Goal: Task Accomplishment & Management: Use online tool/utility

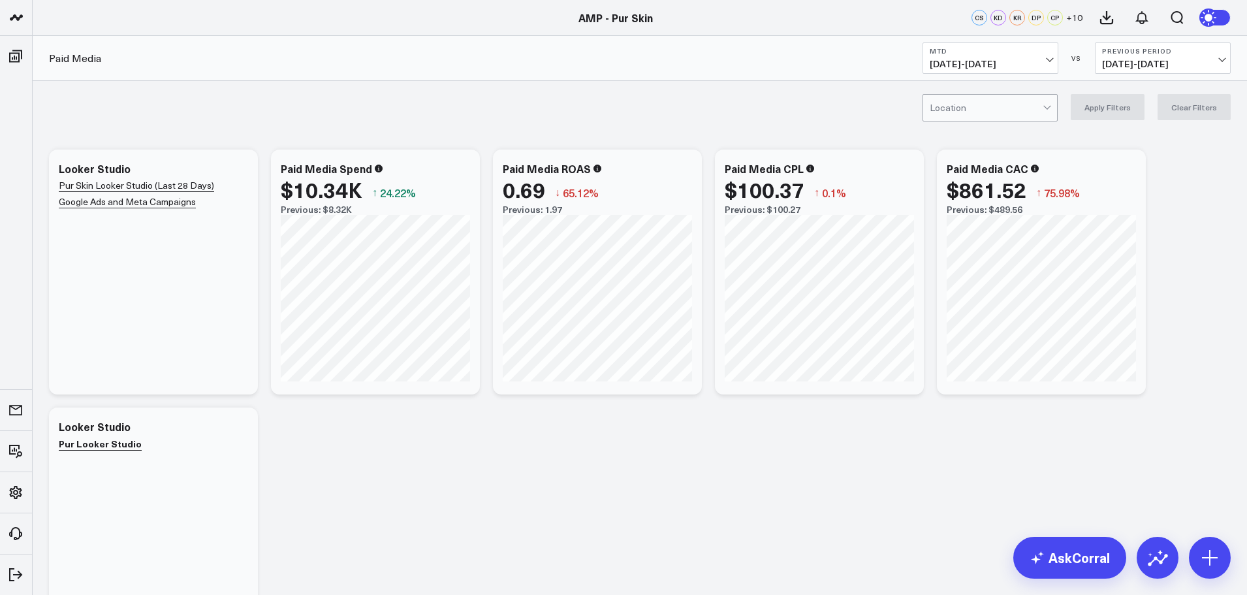
click at [1037, 101] on div at bounding box center [986, 108] width 113 height 26
click at [988, 153] on div "[PERSON_NAME]" at bounding box center [990, 162] width 134 height 26
click at [1095, 110] on button "Apply Filters" at bounding box center [1108, 107] width 74 height 26
click at [1018, 98] on div at bounding box center [986, 108] width 113 height 26
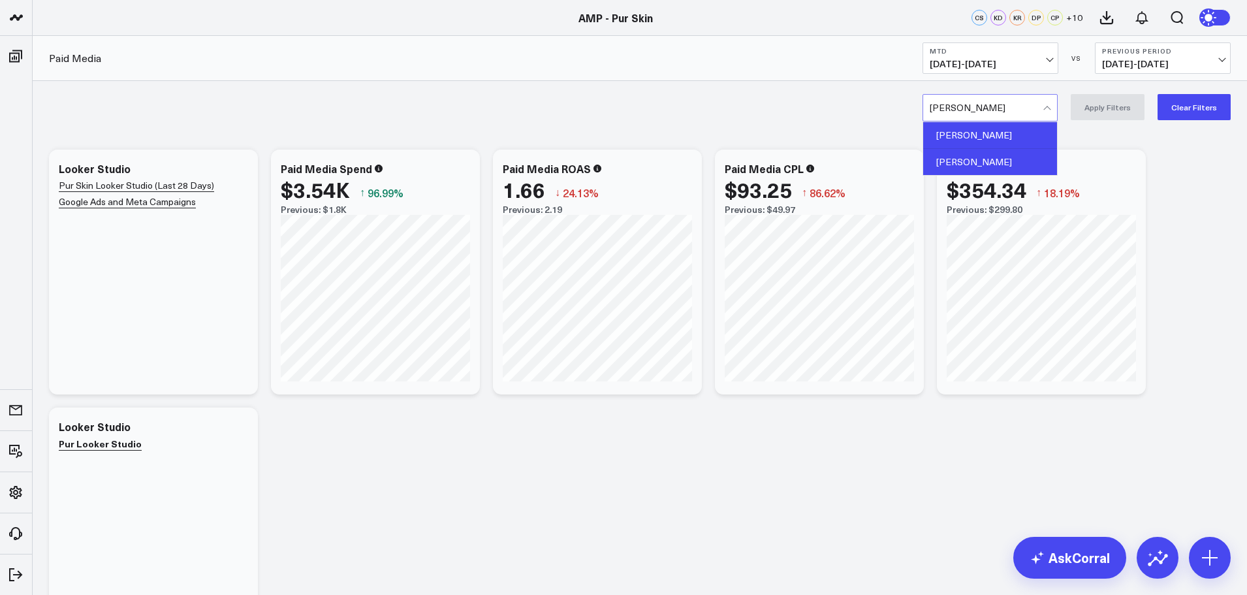
click at [991, 136] on div "[PERSON_NAME]" at bounding box center [990, 135] width 134 height 27
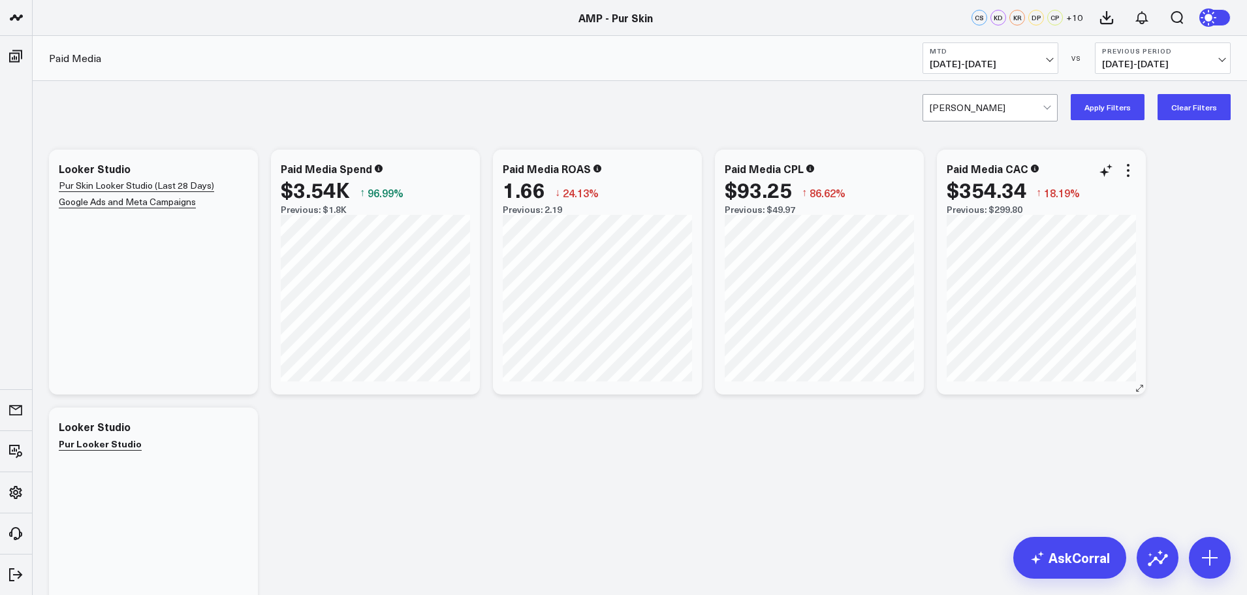
drag, startPoint x: 1106, startPoint y: 108, endPoint x: 993, endPoint y: 154, distance: 122.7
click at [1106, 108] on button "Apply Filters" at bounding box center [1108, 107] width 74 height 26
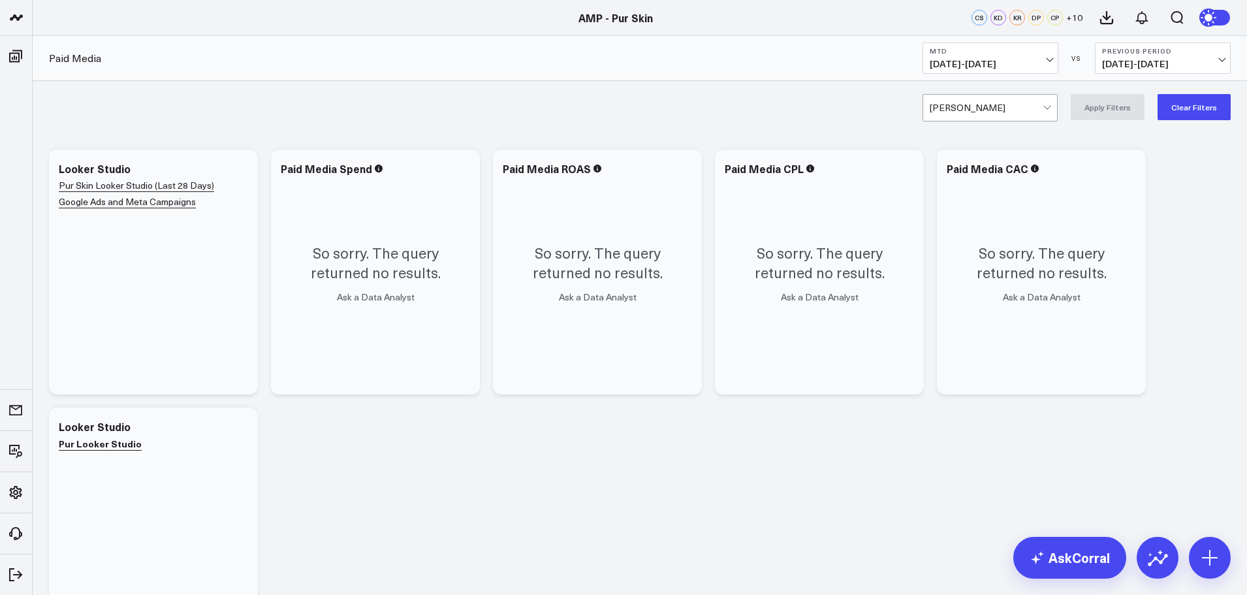
click at [1025, 119] on div at bounding box center [986, 108] width 113 height 26
click at [1191, 98] on button "Clear Filters" at bounding box center [1193, 107] width 73 height 26
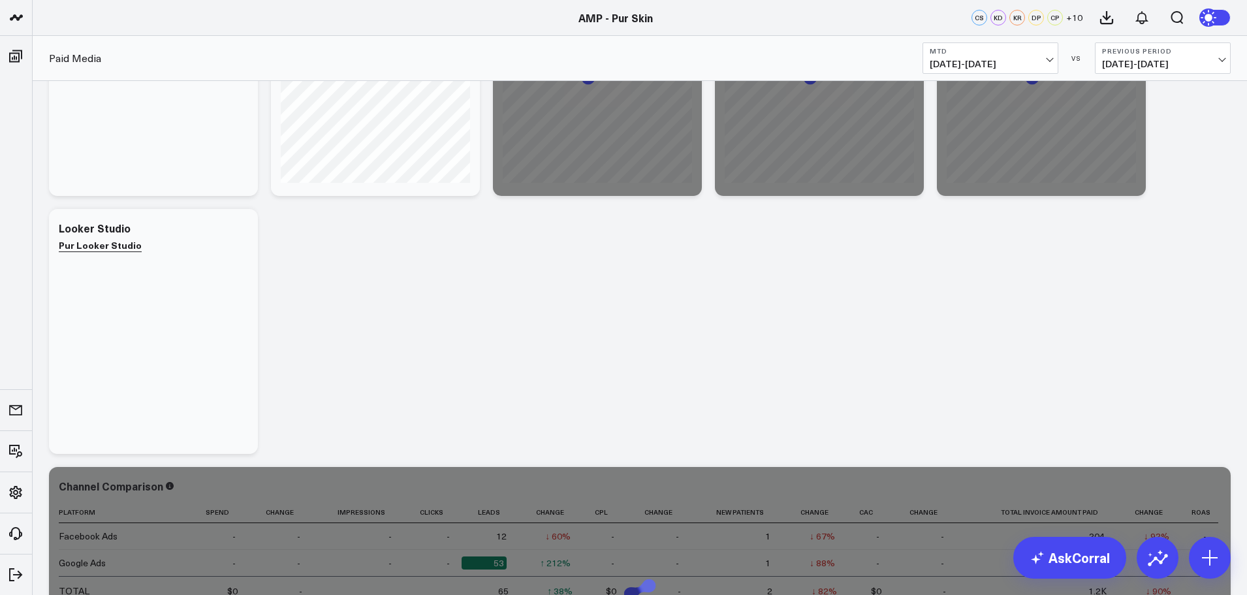
scroll to position [65, 0]
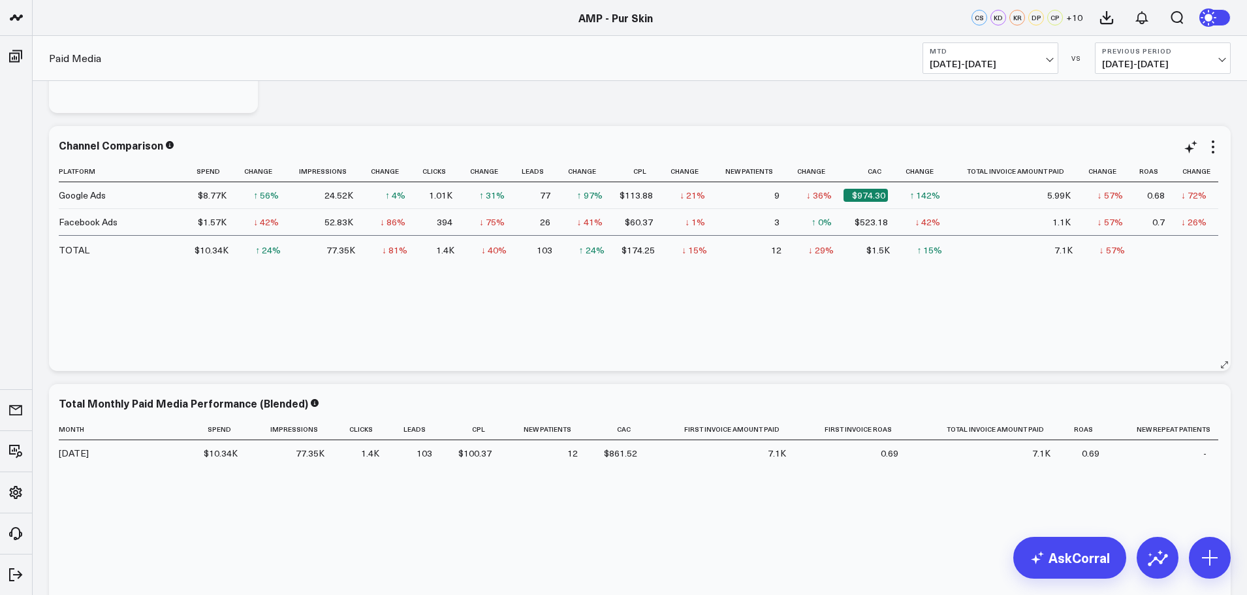
scroll to position [457, 0]
